Goal: Find specific page/section: Find specific page/section

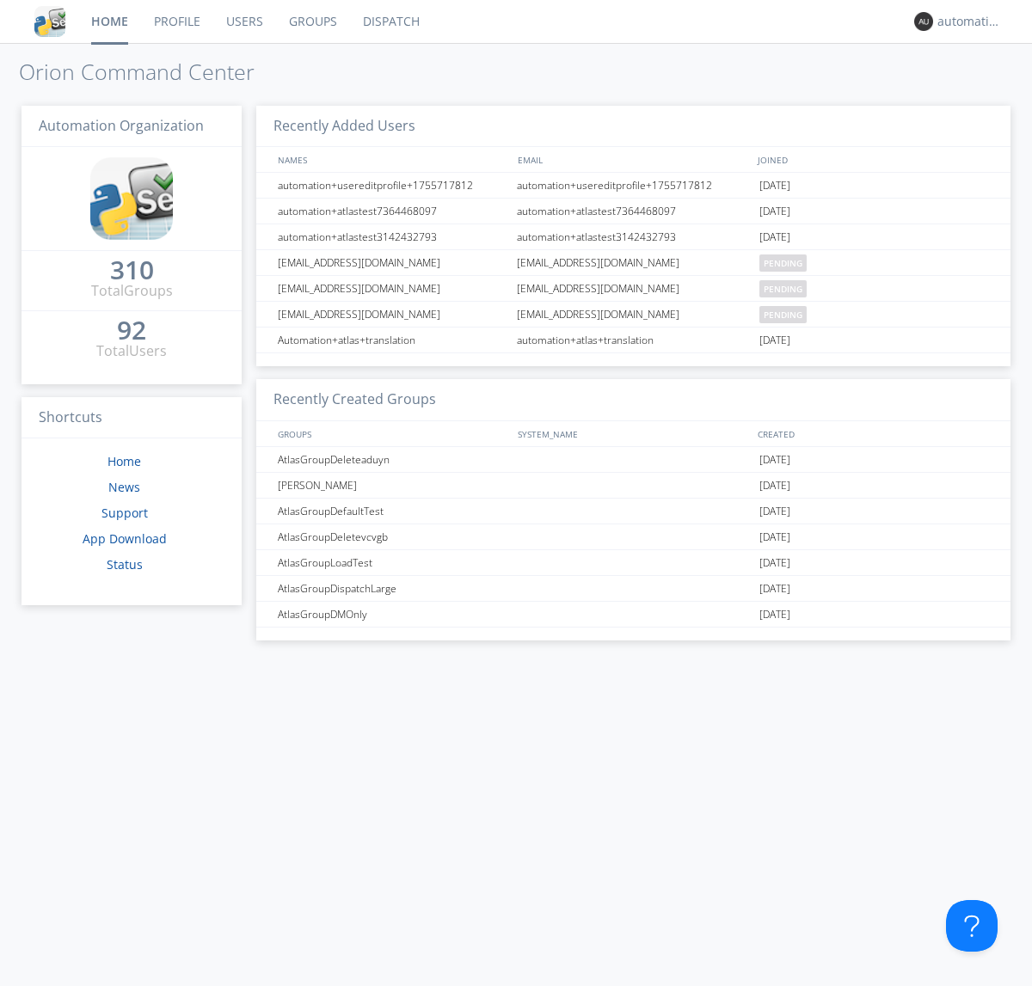
click at [389, 21] on link "Dispatch" at bounding box center [391, 21] width 83 height 43
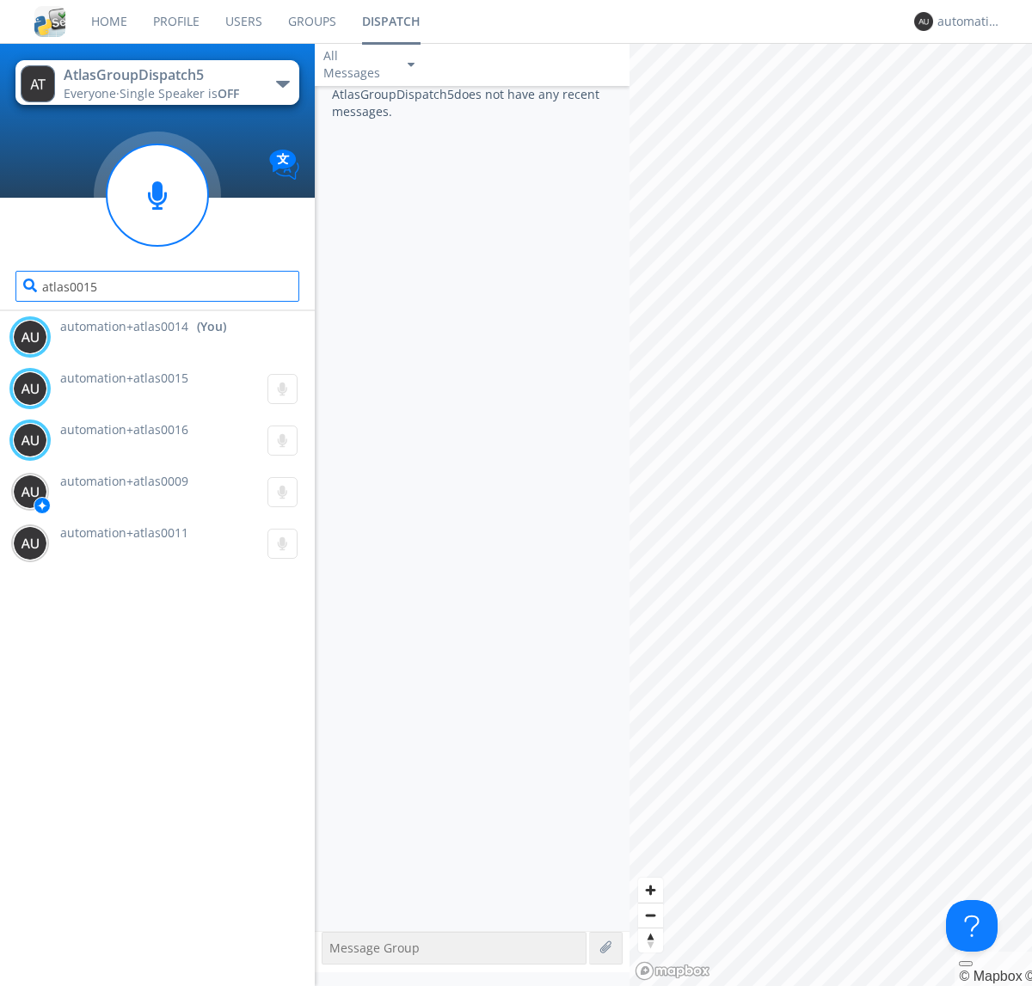
type input "atlas0015"
type input "atlas0016"
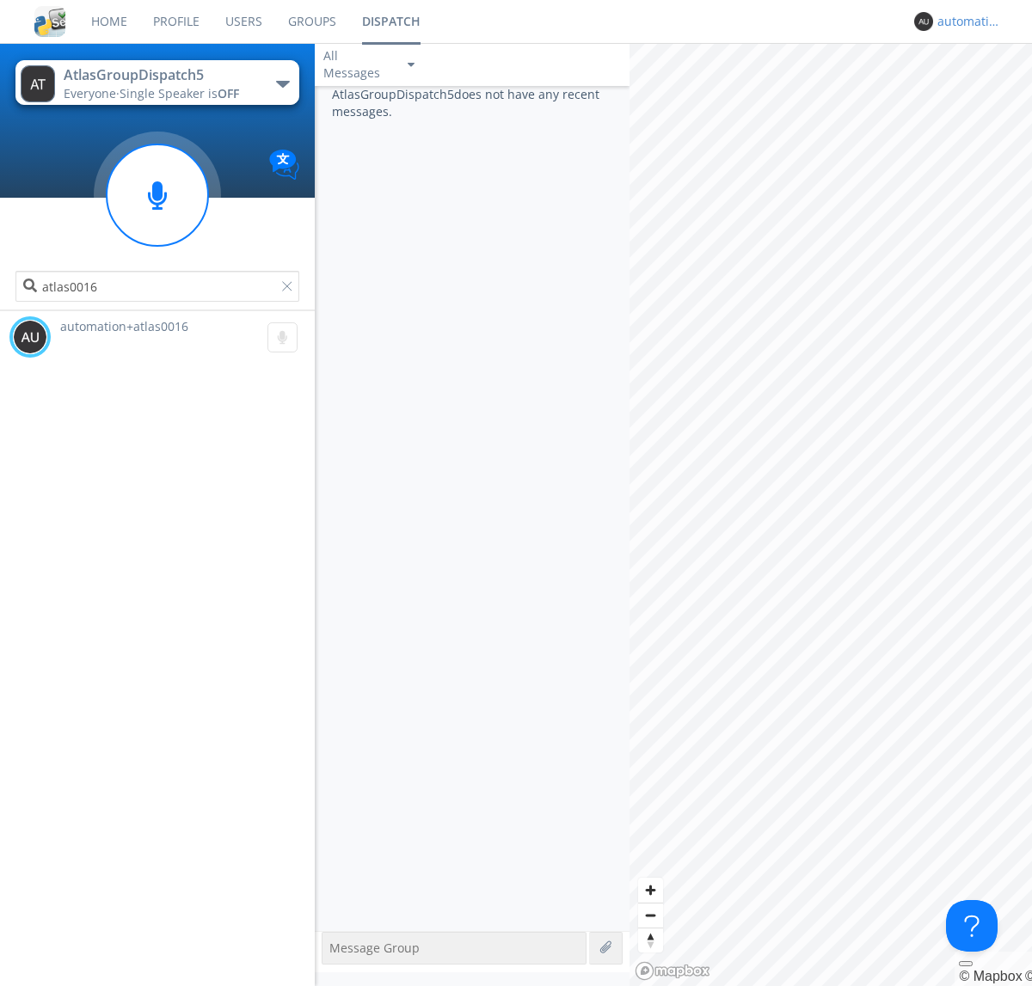
click at [965, 21] on div "automation+atlas0014" at bounding box center [969, 21] width 64 height 17
